Goal: Task Accomplishment & Management: Manage account settings

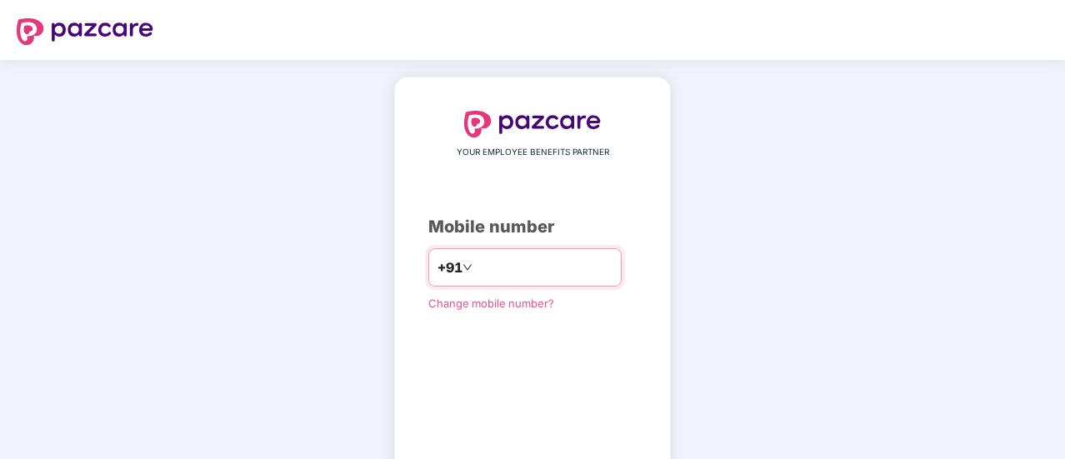
click at [487, 259] on input "number" at bounding box center [544, 267] width 137 height 27
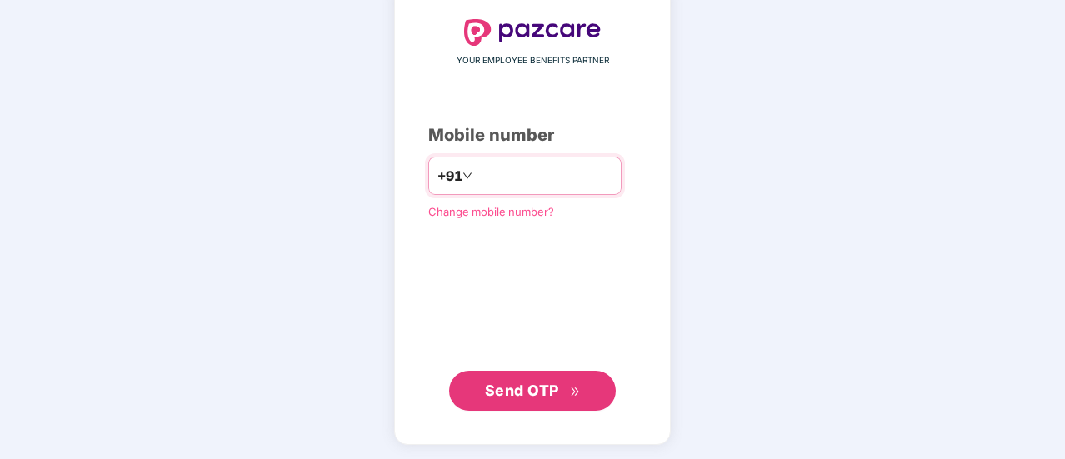
type input "**********"
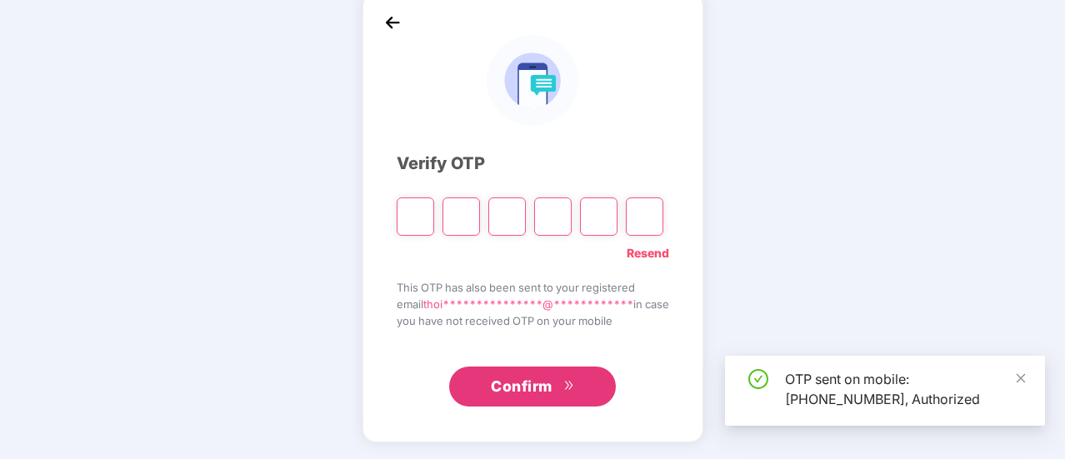
scroll to position [83, 0]
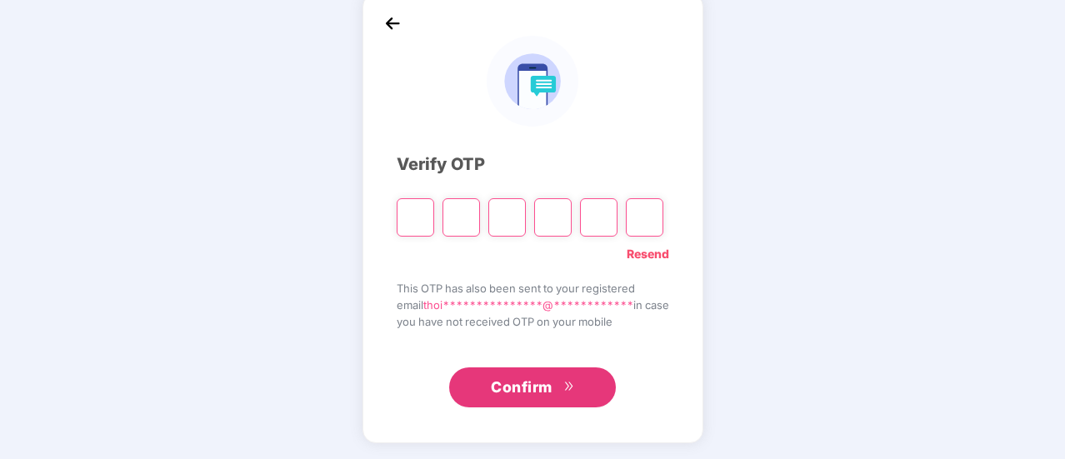
paste input "*"
type input "*"
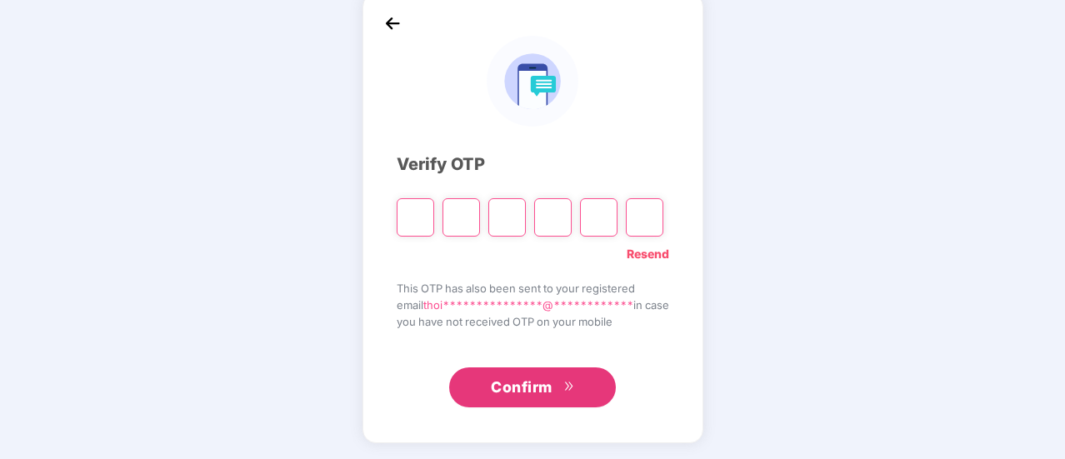
type input "*"
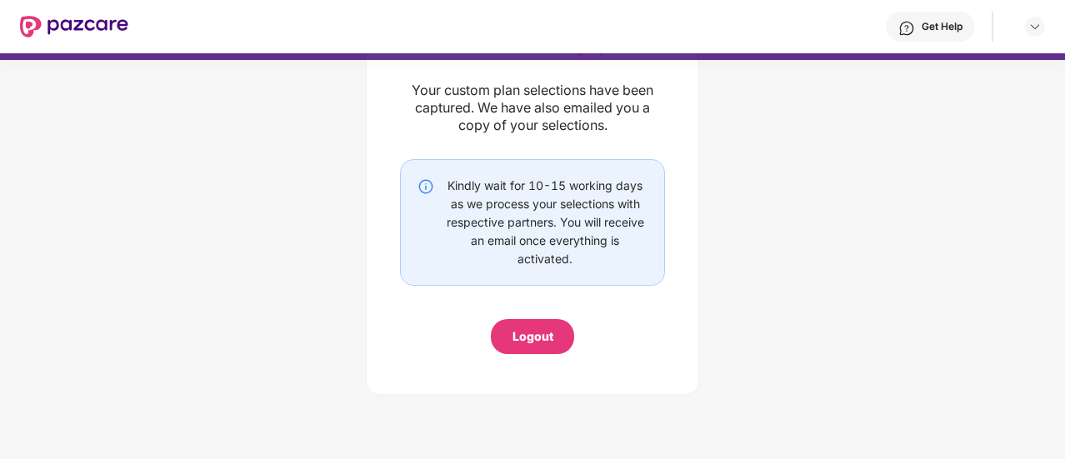
scroll to position [140, 0]
